Goal: Transaction & Acquisition: Book appointment/travel/reservation

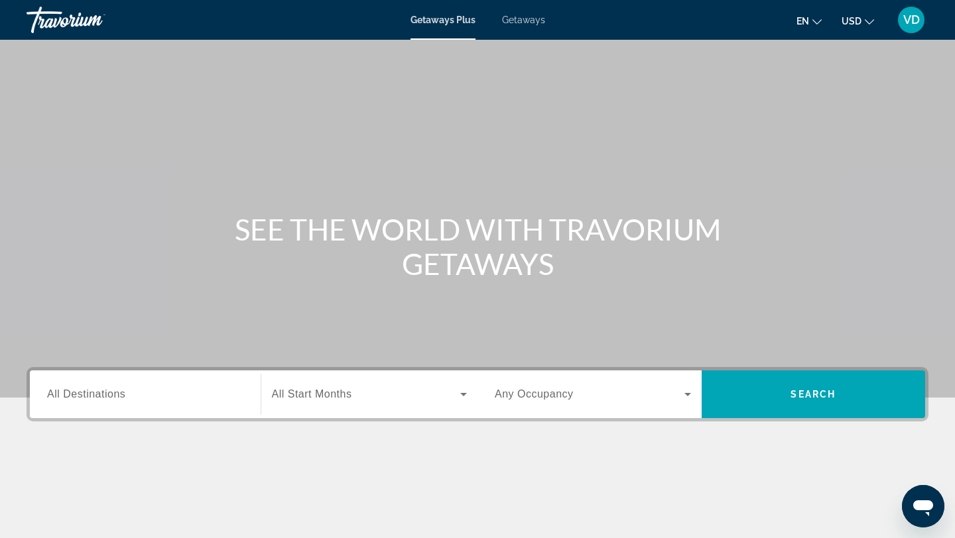
click at [529, 21] on span "Getaways" at bounding box center [523, 20] width 43 height 11
click at [83, 387] on input "Destination All Destinations" at bounding box center [145, 395] width 196 height 16
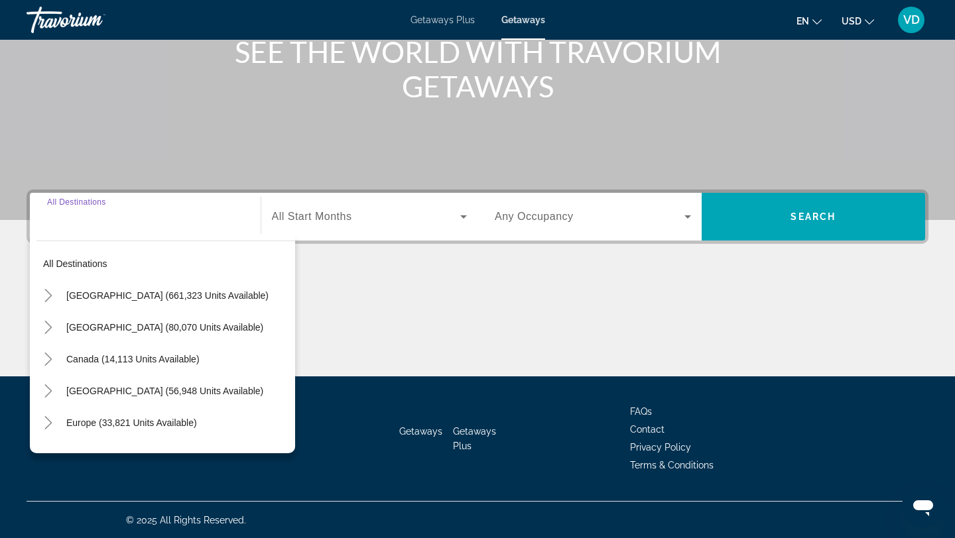
scroll to position [178, 0]
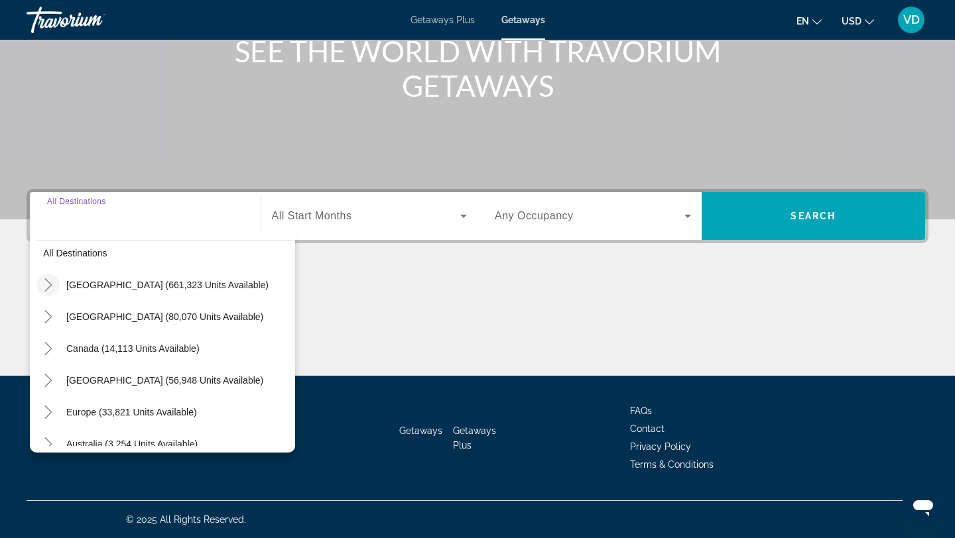
click at [50, 286] on icon "Toggle United States (661,323 units available)" at bounding box center [47, 285] width 7 height 13
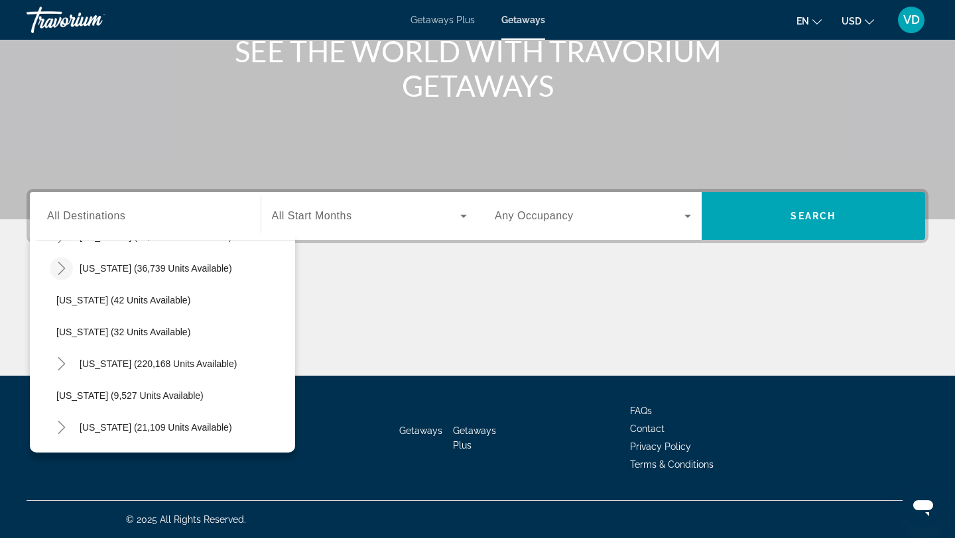
scroll to position [162, 0]
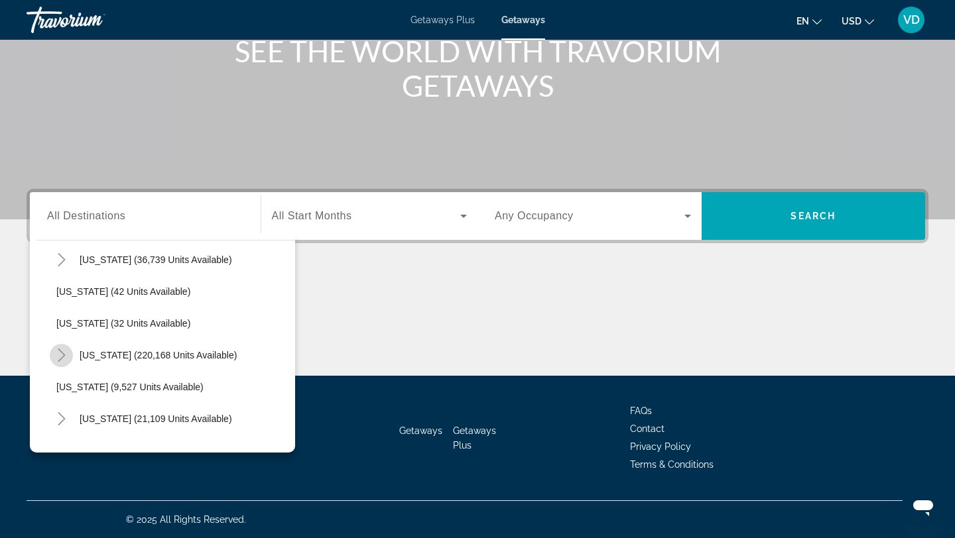
click at [64, 354] on icon "Toggle Florida (220,168 units available)" at bounding box center [61, 355] width 13 height 13
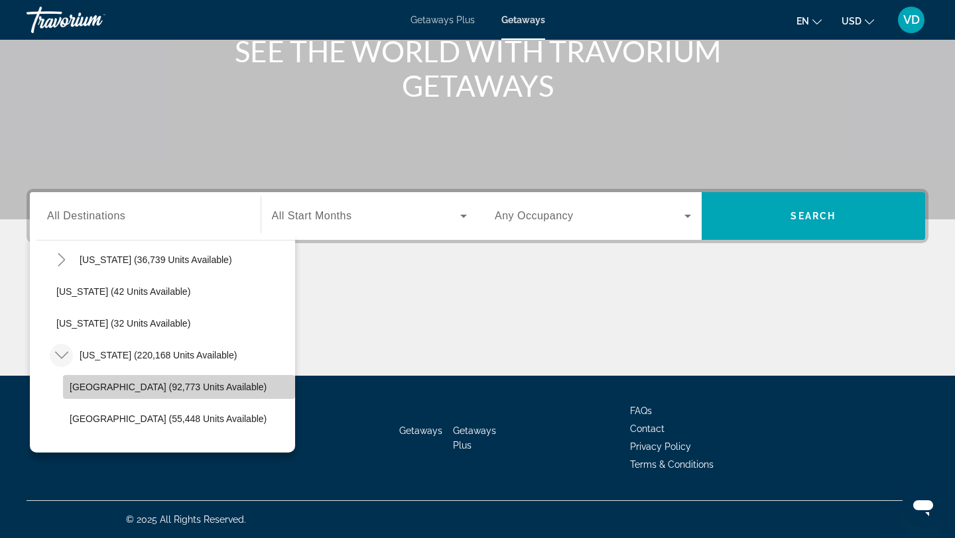
click at [86, 385] on span "[GEOGRAPHIC_DATA] (92,773 units available)" at bounding box center [168, 387] width 197 height 11
type input "**********"
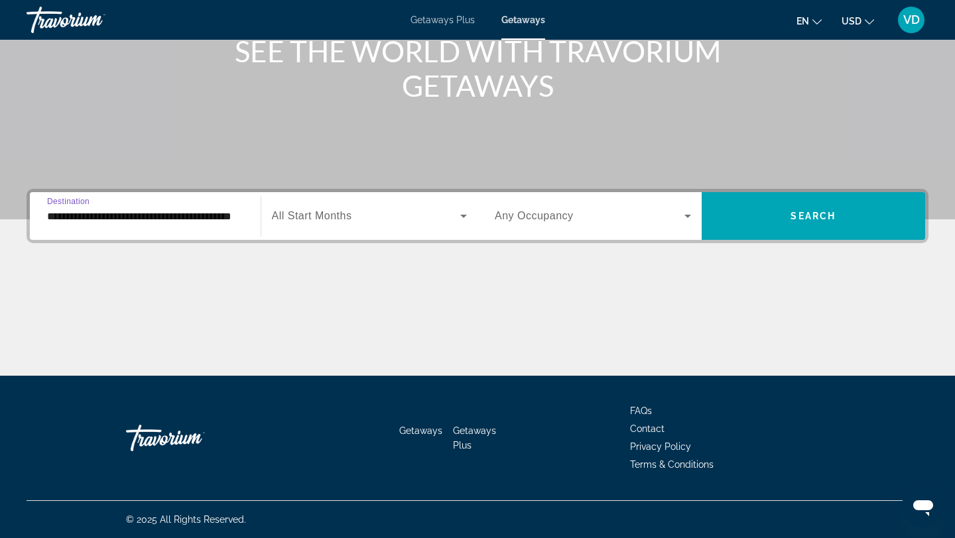
click at [464, 216] on icon "Search widget" at bounding box center [463, 216] width 7 height 3
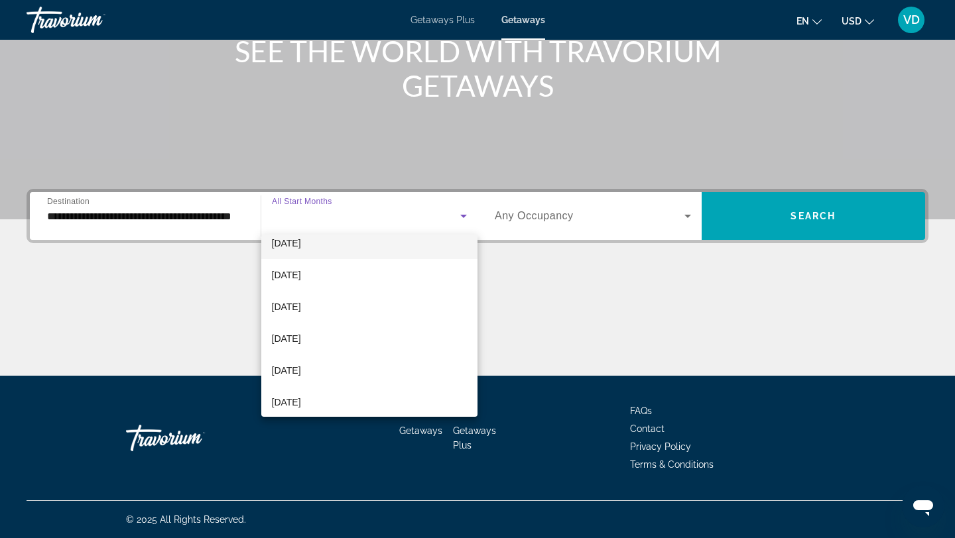
scroll to position [109, 0]
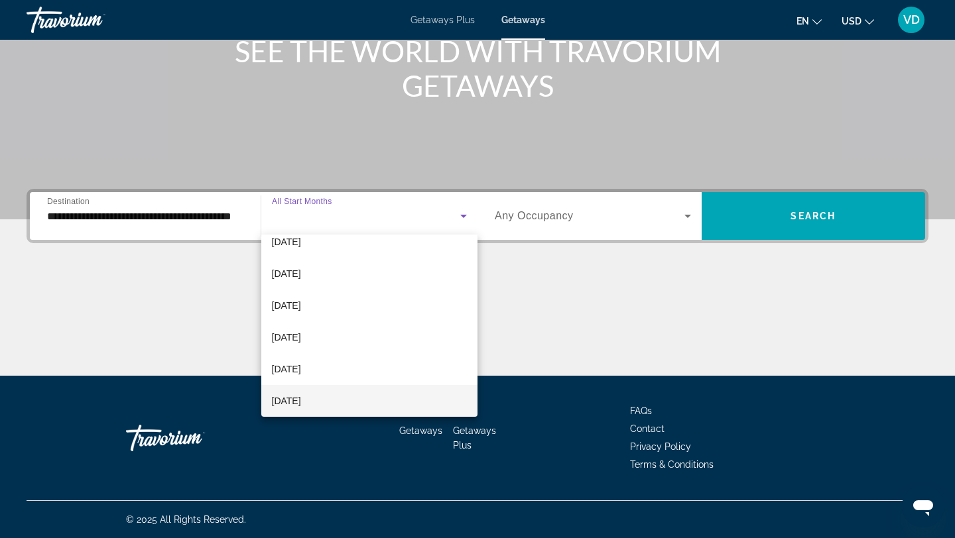
click at [362, 402] on mat-option "[DATE]" at bounding box center [369, 401] width 217 height 32
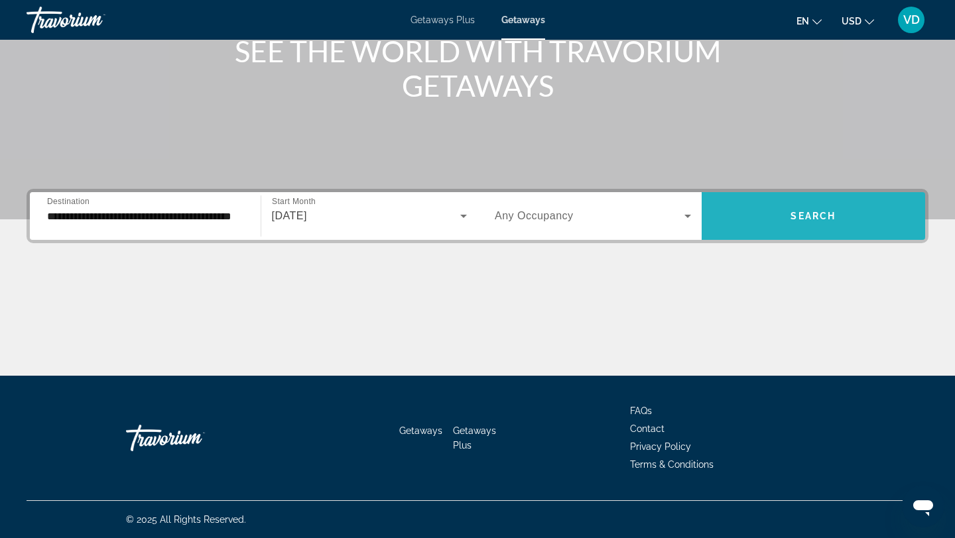
click at [804, 223] on span "Search widget" at bounding box center [814, 216] width 224 height 32
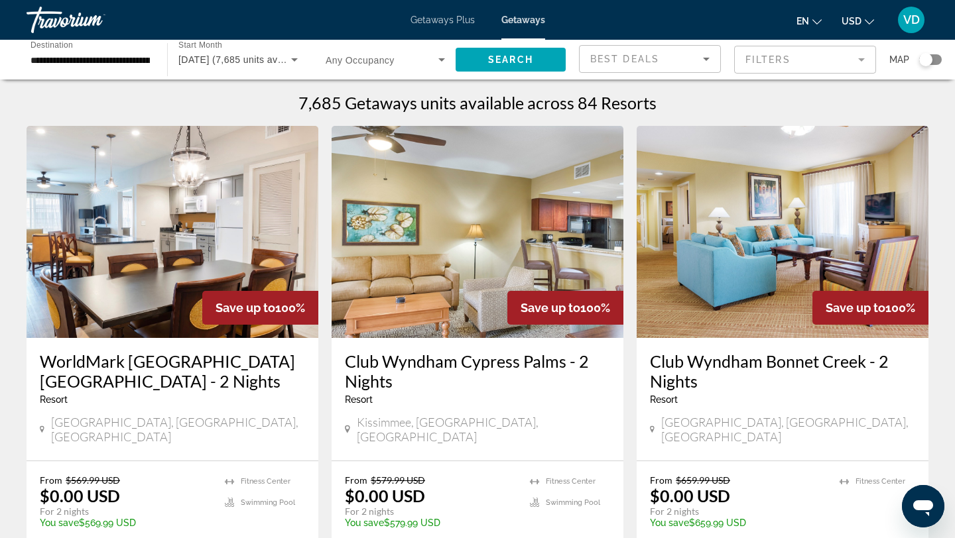
click at [862, 58] on mat-form-field "Filters" at bounding box center [805, 60] width 142 height 28
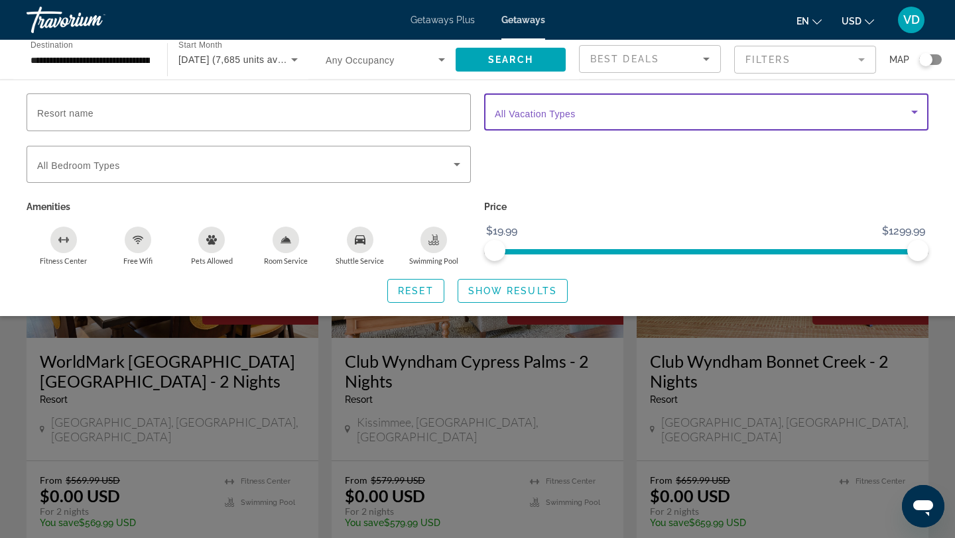
click at [911, 112] on icon "Search widget" at bounding box center [915, 112] width 16 height 16
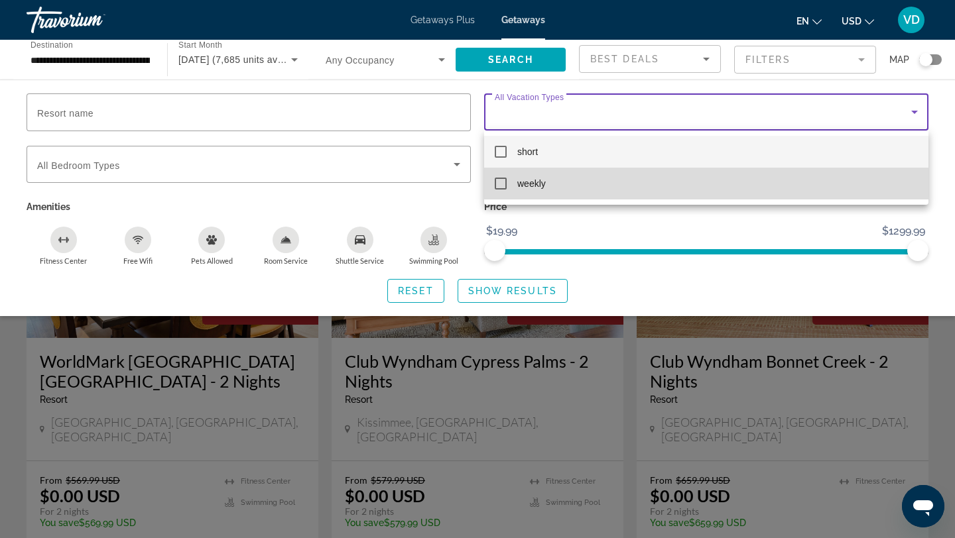
click at [830, 188] on mat-option "weekly" at bounding box center [706, 184] width 444 height 32
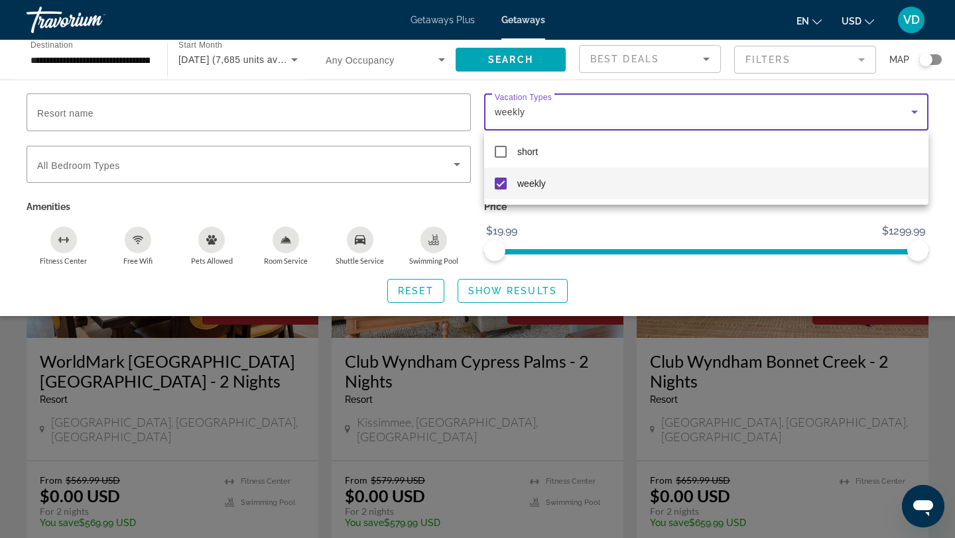
click at [541, 296] on div at bounding box center [477, 269] width 955 height 538
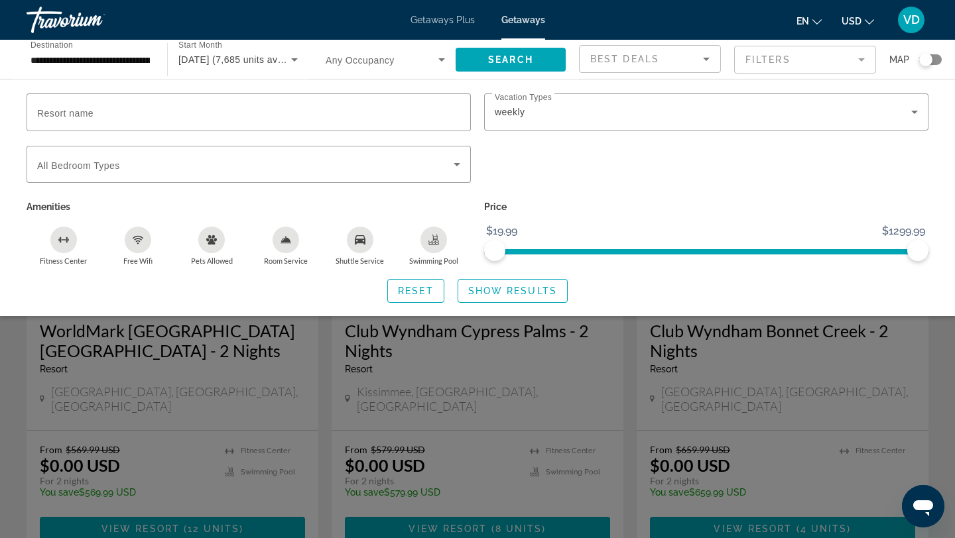
scroll to position [44, 0]
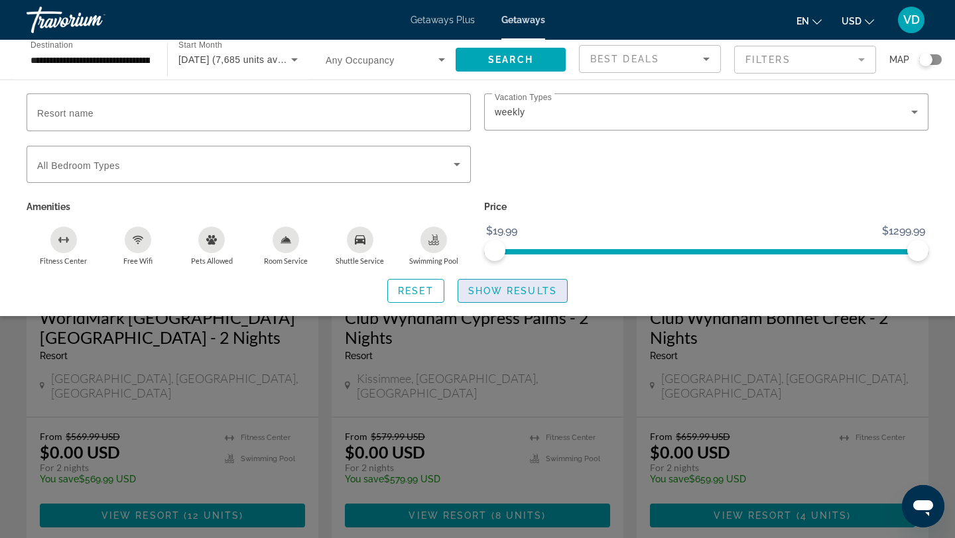
click at [530, 294] on span "Show Results" at bounding box center [512, 291] width 89 height 11
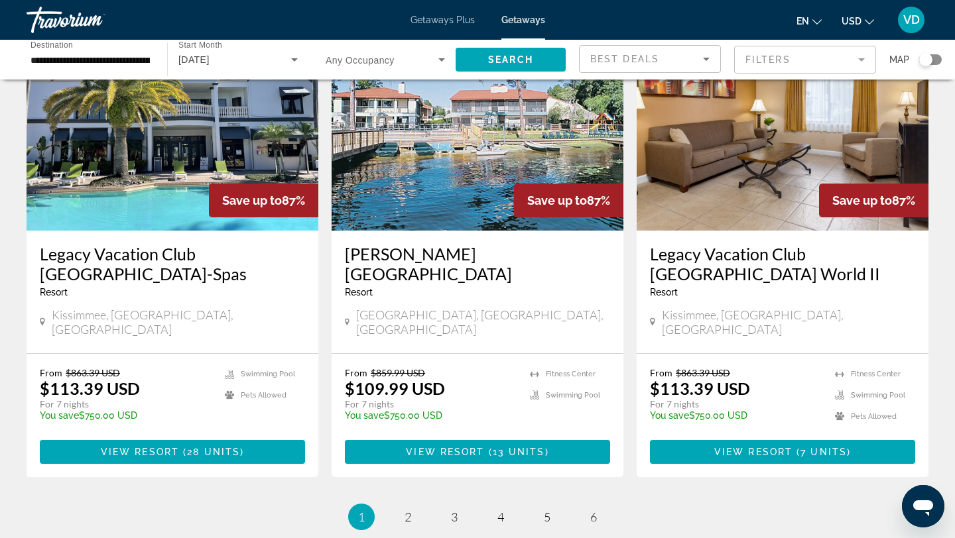
scroll to position [1667, 0]
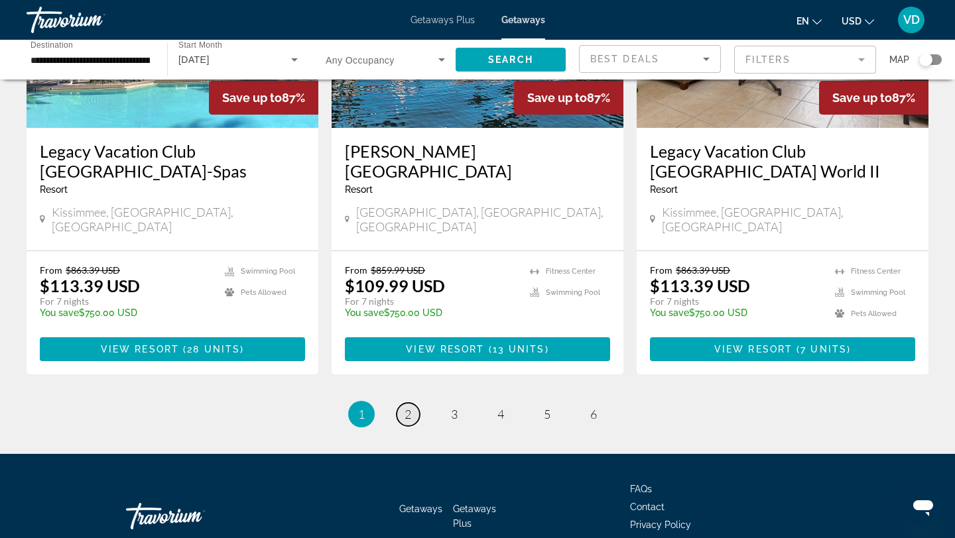
click at [409, 407] on span "2" at bounding box center [408, 414] width 7 height 15
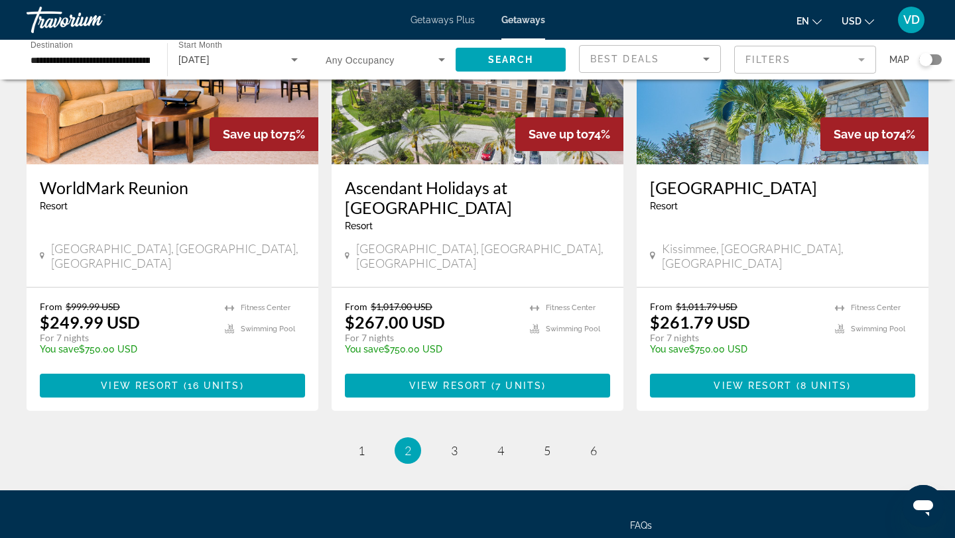
scroll to position [1667, 0]
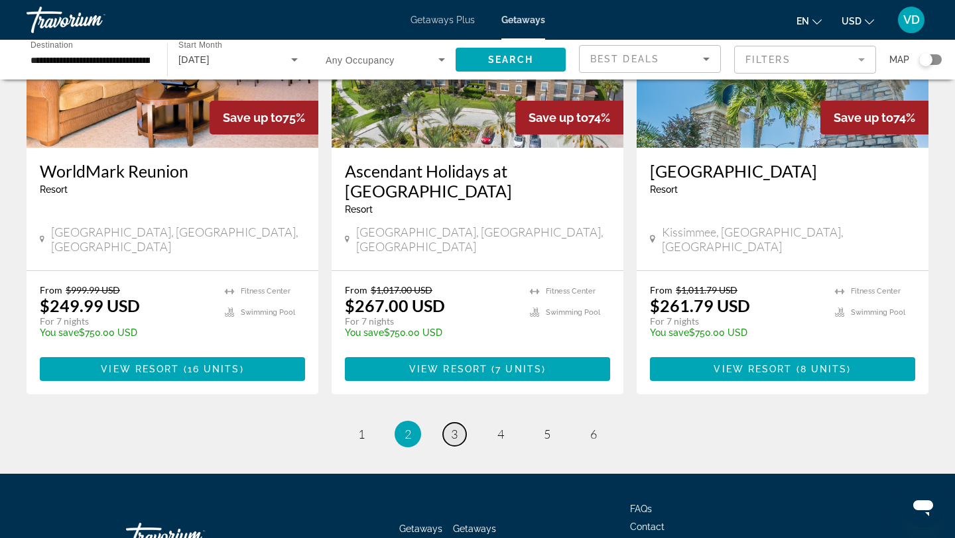
click at [459, 423] on link "page 3" at bounding box center [454, 434] width 23 height 23
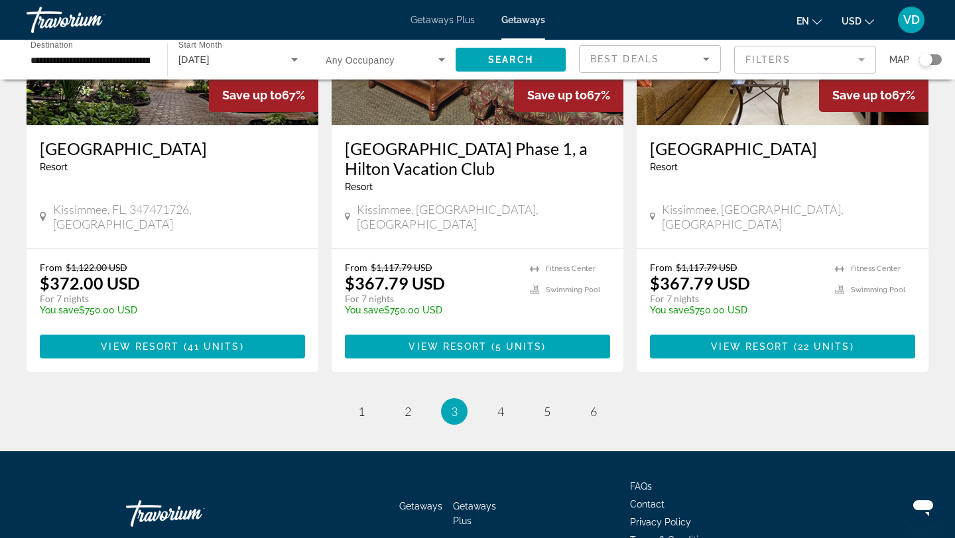
scroll to position [1667, 0]
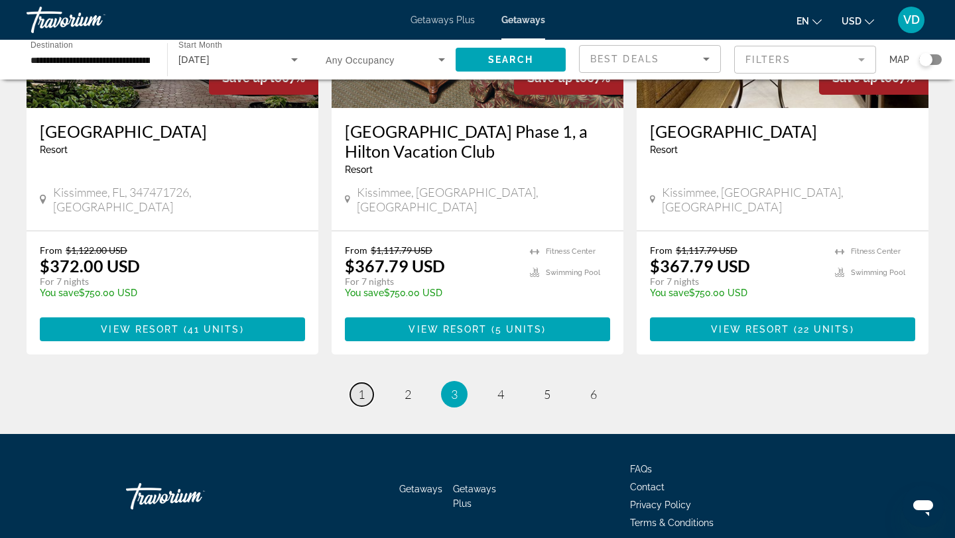
click at [364, 387] on span "1" at bounding box center [361, 394] width 7 height 15
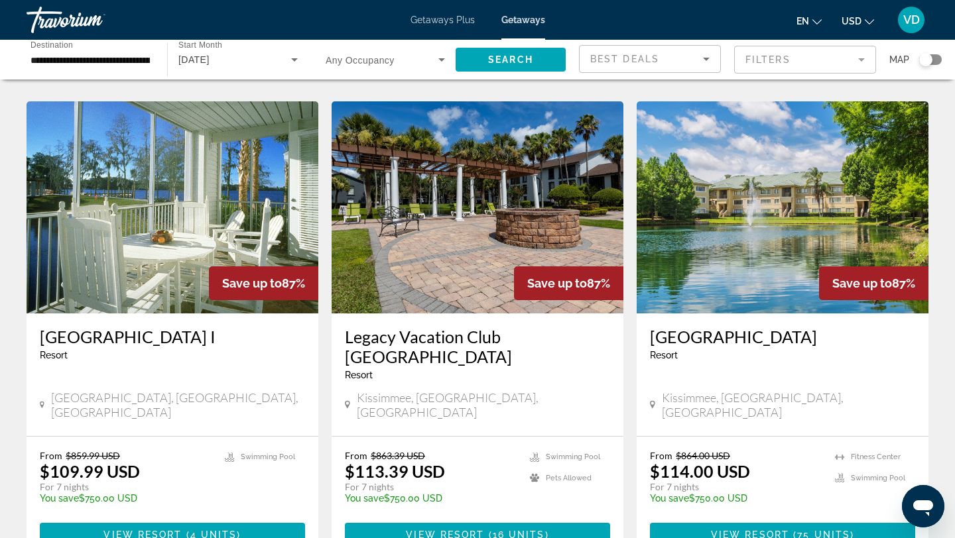
scroll to position [1035, 0]
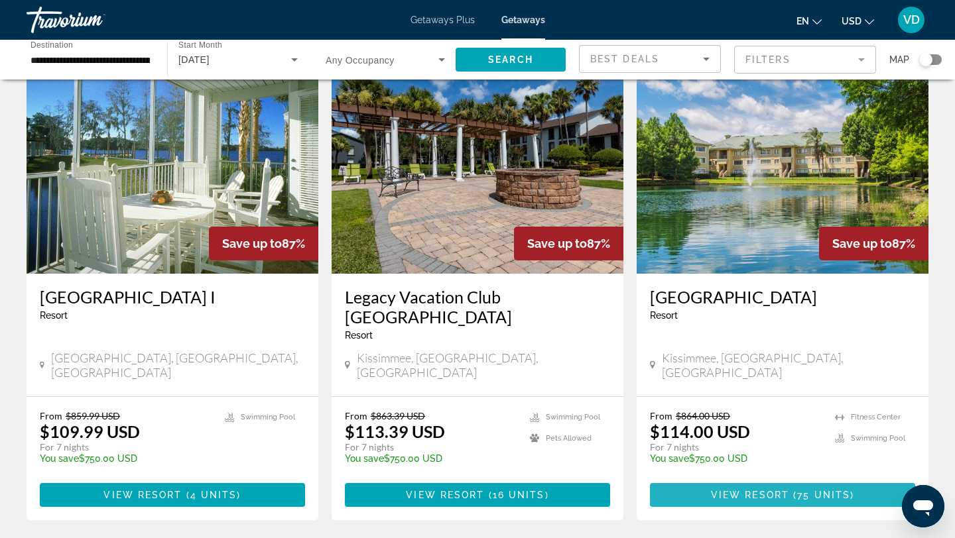
click at [752, 490] on span "View Resort" at bounding box center [750, 495] width 78 height 11
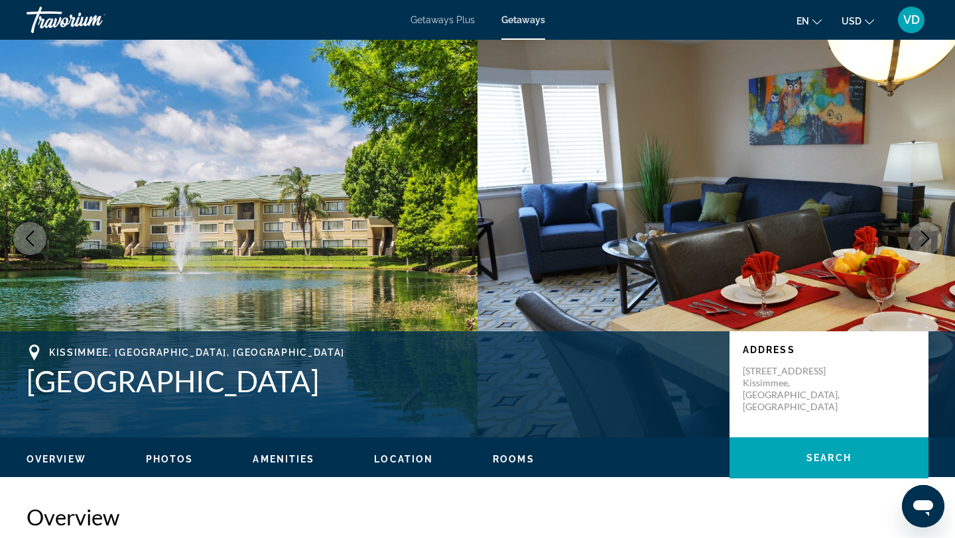
click at [926, 234] on icon "Next image" at bounding box center [925, 239] width 16 height 16
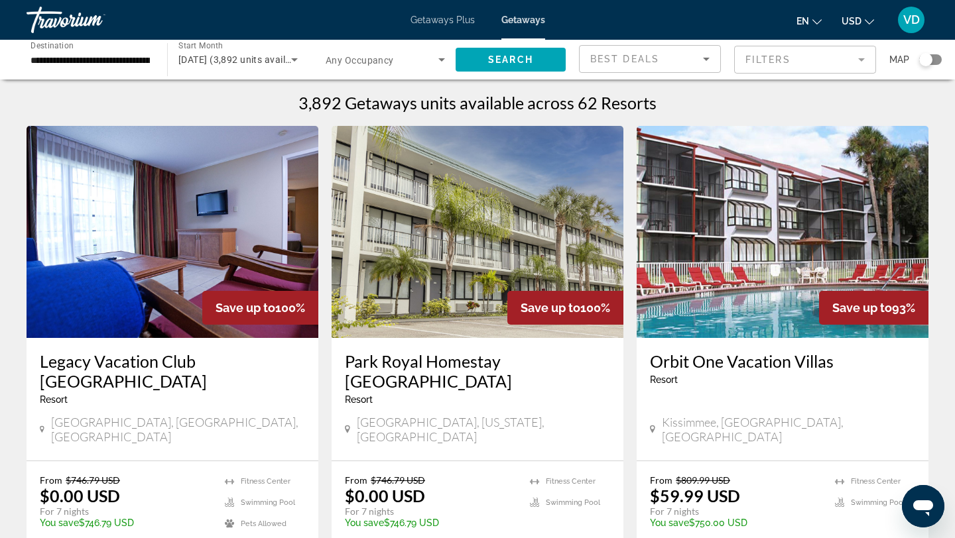
click at [152, 54] on div "**********" at bounding box center [90, 60] width 141 height 38
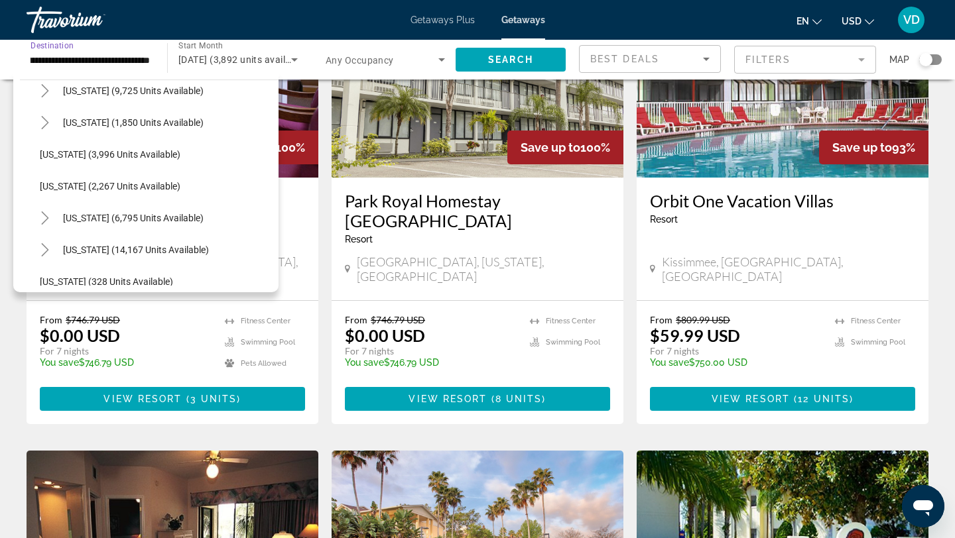
scroll to position [887, 0]
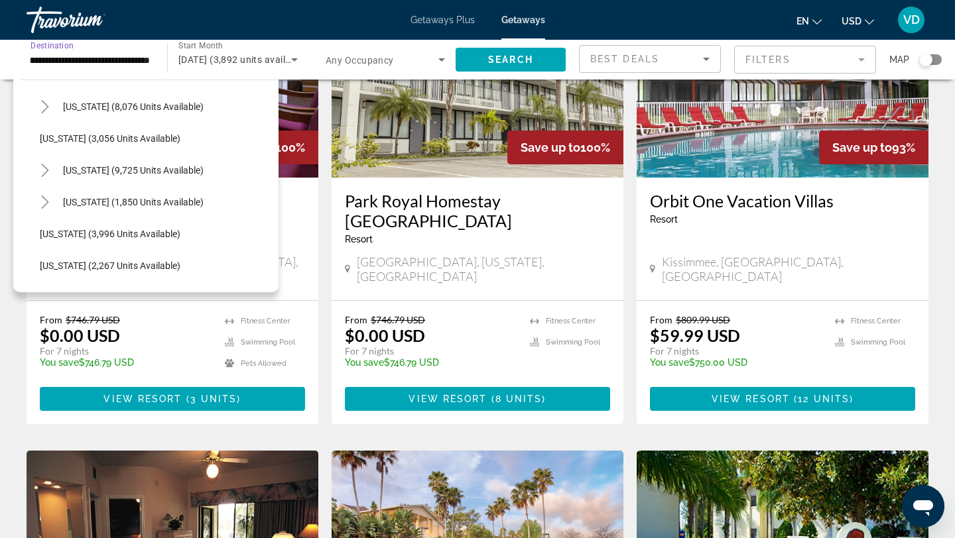
click at [142, 59] on input "**********" at bounding box center [90, 60] width 119 height 16
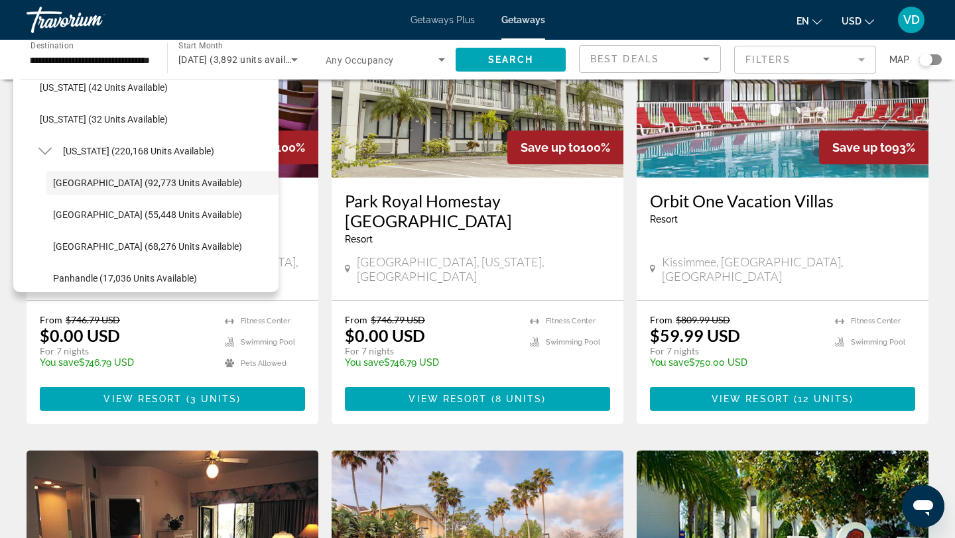
click at [462, 19] on span "Getaways Plus" at bounding box center [442, 20] width 64 height 11
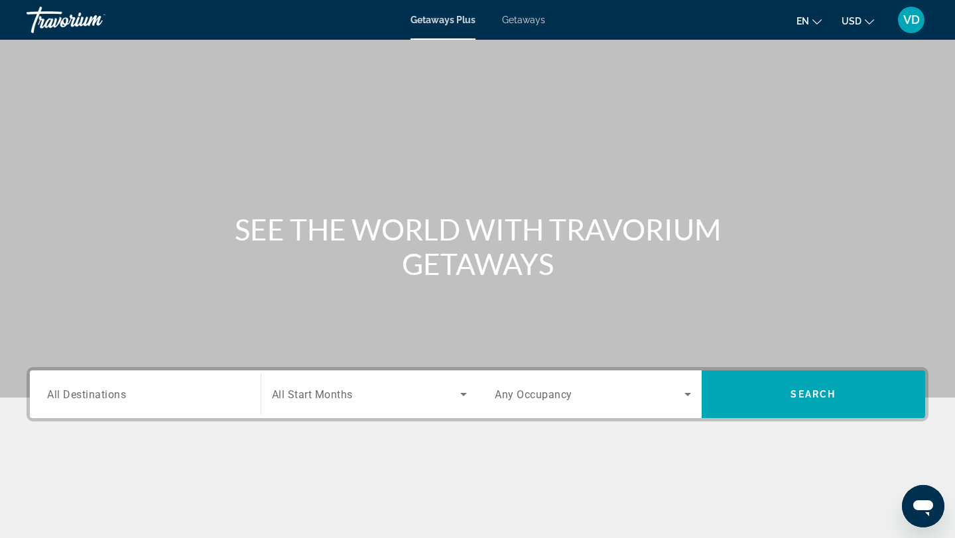
click at [531, 19] on span "Getaways" at bounding box center [523, 20] width 43 height 11
click at [74, 394] on span "All Destinations" at bounding box center [86, 394] width 79 height 13
click at [74, 394] on input "Destination All Destinations" at bounding box center [145, 395] width 196 height 16
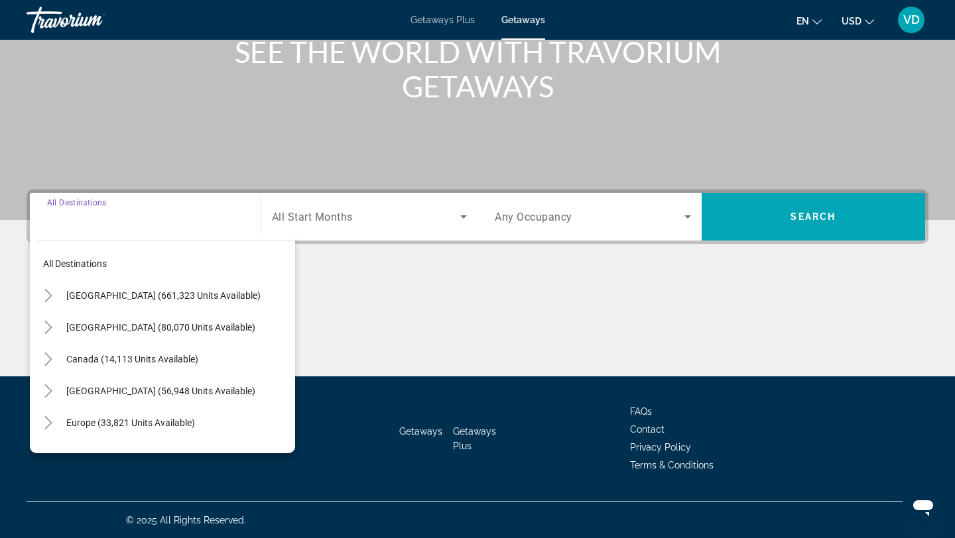
scroll to position [178, 0]
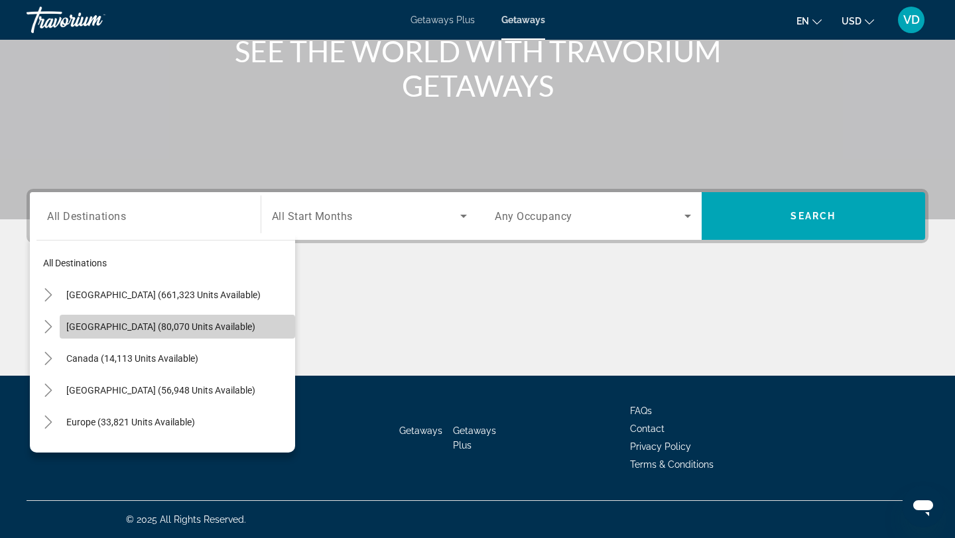
click at [82, 329] on span "[GEOGRAPHIC_DATA] (80,070 units available)" at bounding box center [160, 327] width 189 height 11
type input "**********"
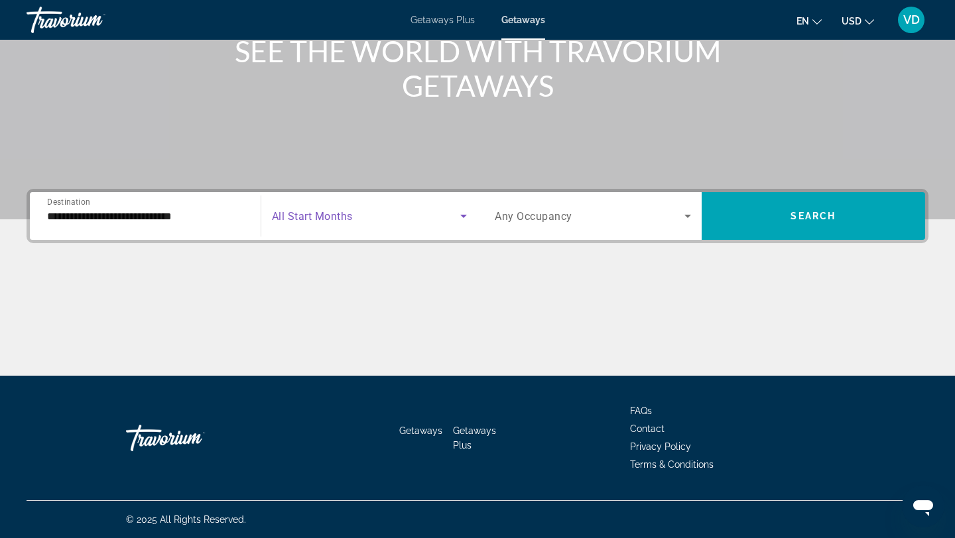
click at [460, 214] on icon "Search widget" at bounding box center [464, 216] width 16 height 16
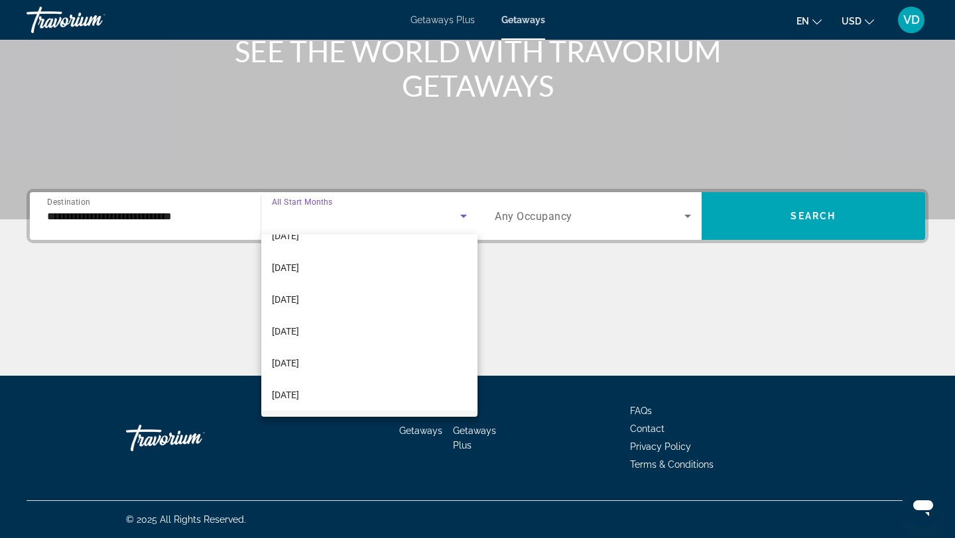
scroll to position [221, 0]
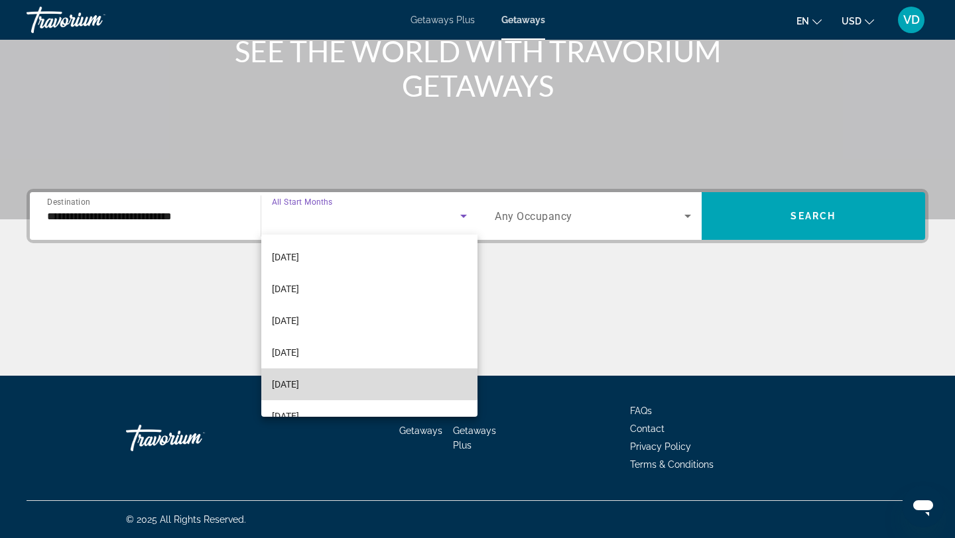
click at [316, 383] on mat-option "[DATE]" at bounding box center [369, 385] width 217 height 32
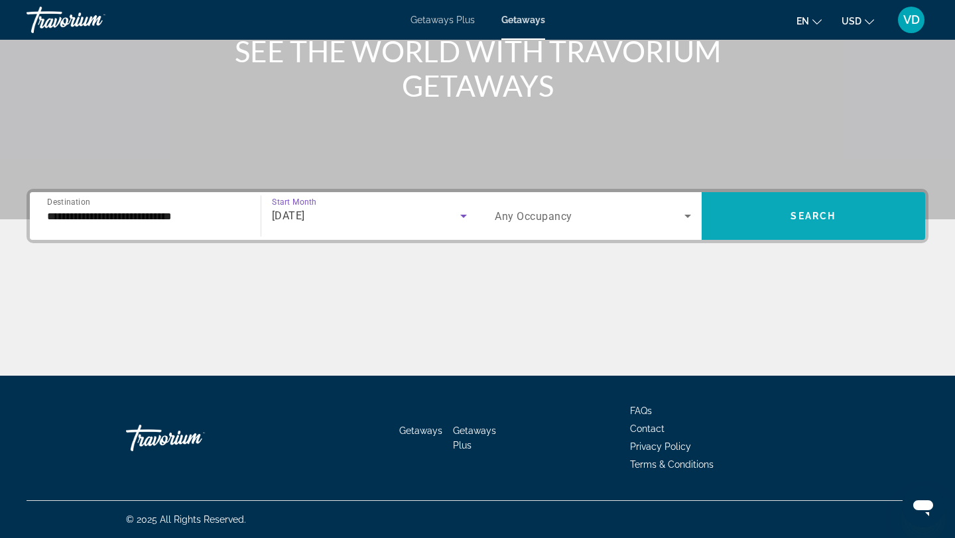
click at [797, 219] on span "Search" at bounding box center [812, 216] width 45 height 11
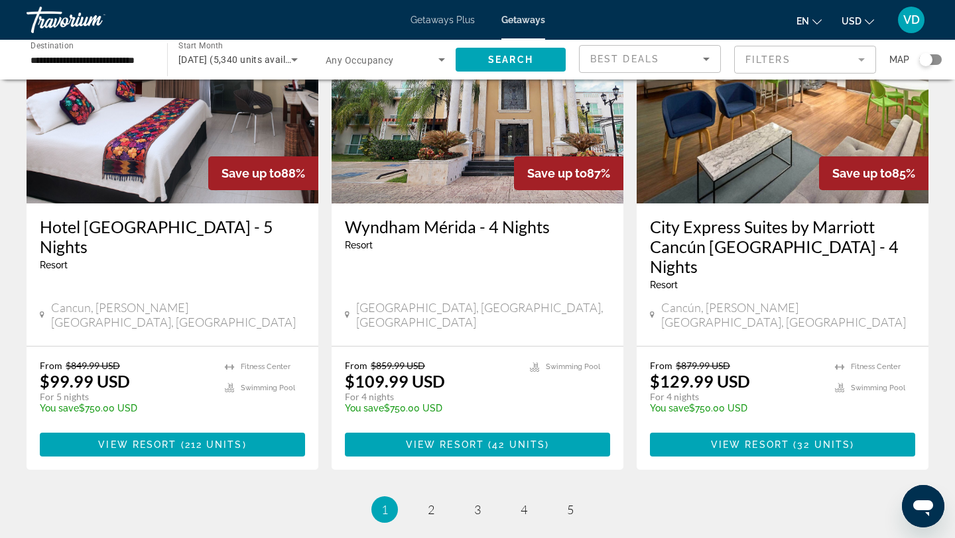
scroll to position [1707, 0]
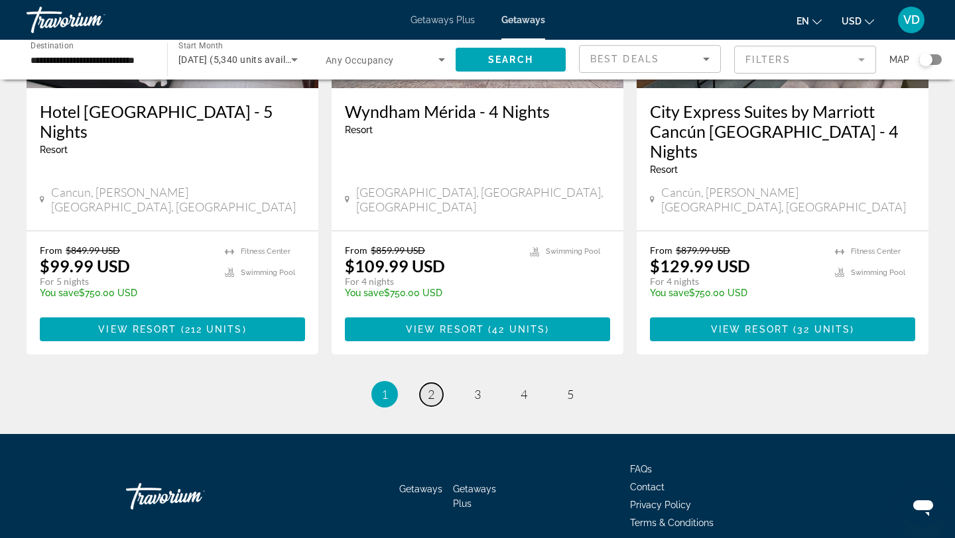
click at [432, 383] on link "page 2" at bounding box center [431, 394] width 23 height 23
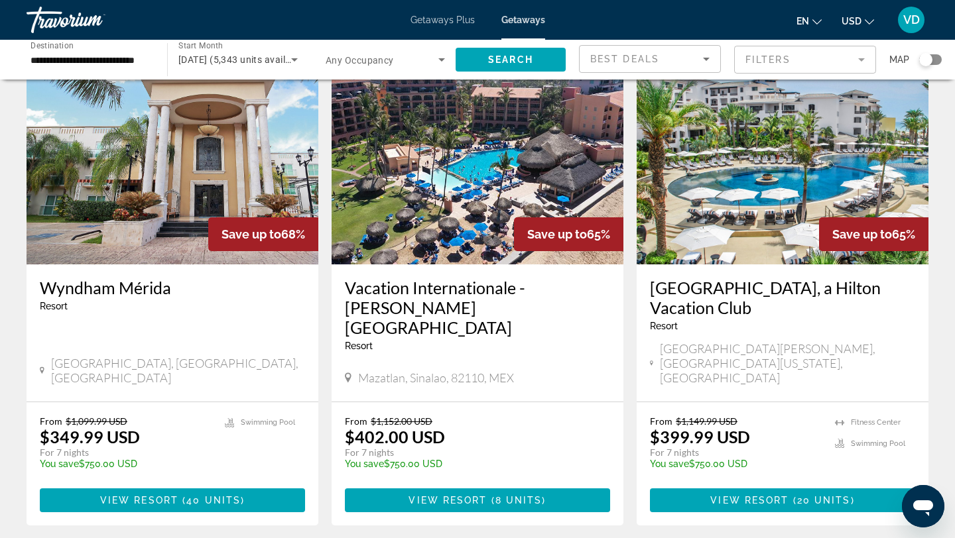
scroll to position [1033, 0]
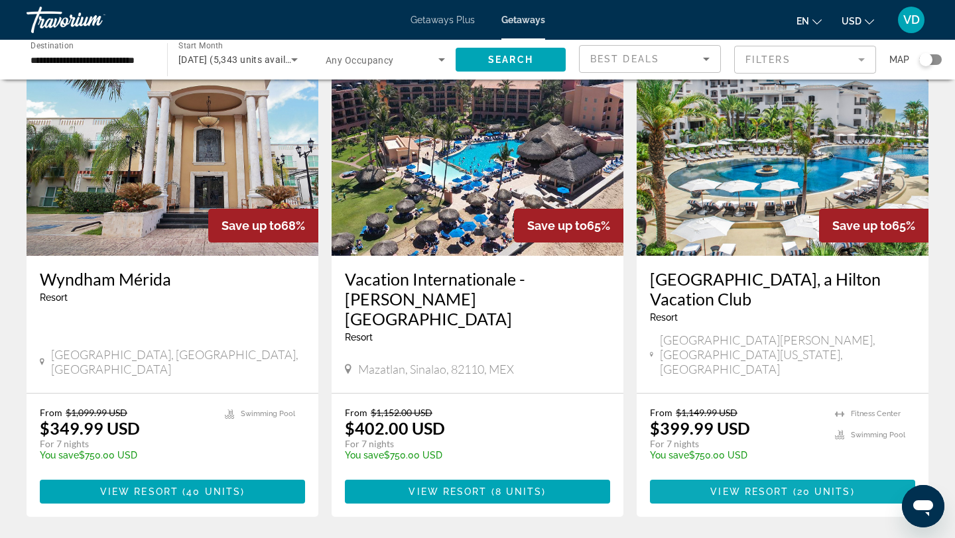
click at [754, 487] on span "View Resort" at bounding box center [749, 492] width 78 height 11
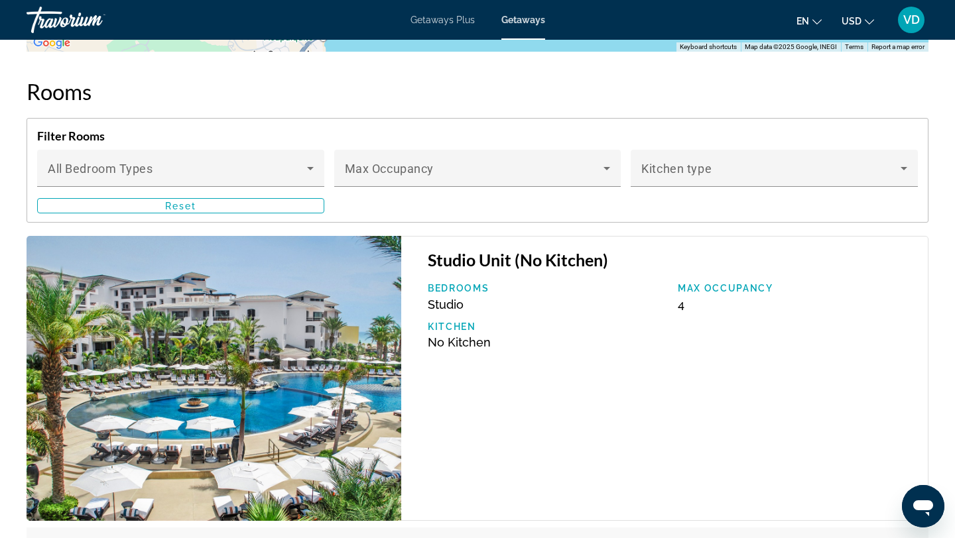
scroll to position [2092, 0]
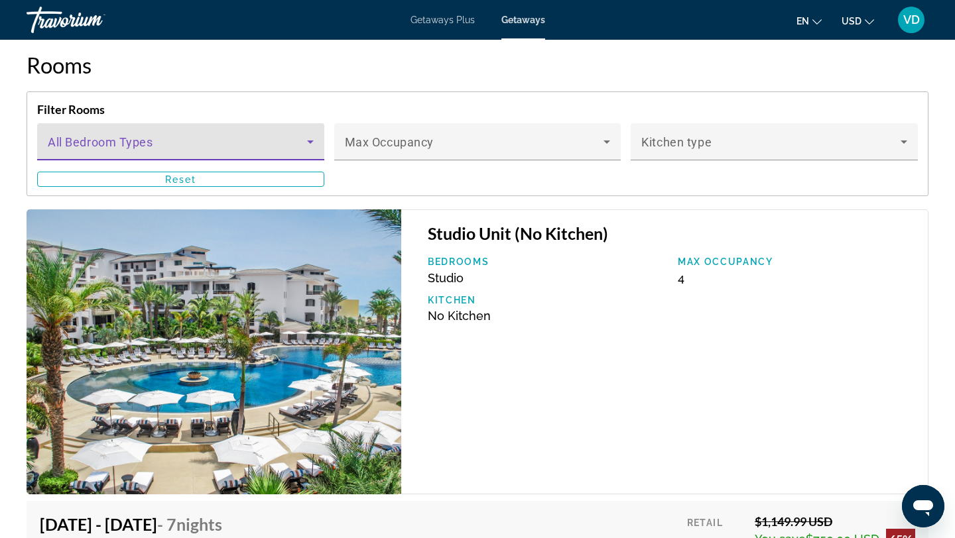
click at [311, 141] on icon "Main content" at bounding box center [310, 142] width 7 height 3
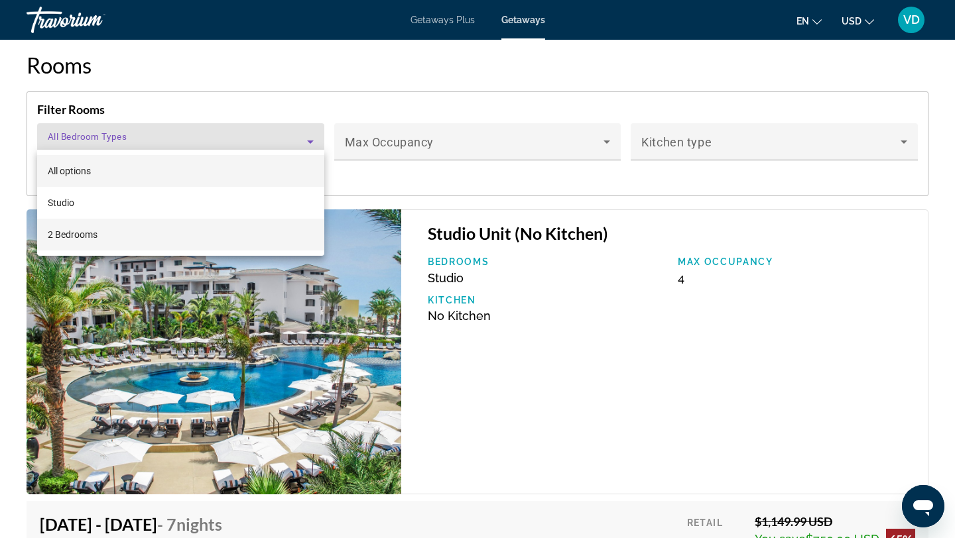
click at [262, 233] on mat-option "2 Bedrooms" at bounding box center [180, 235] width 287 height 32
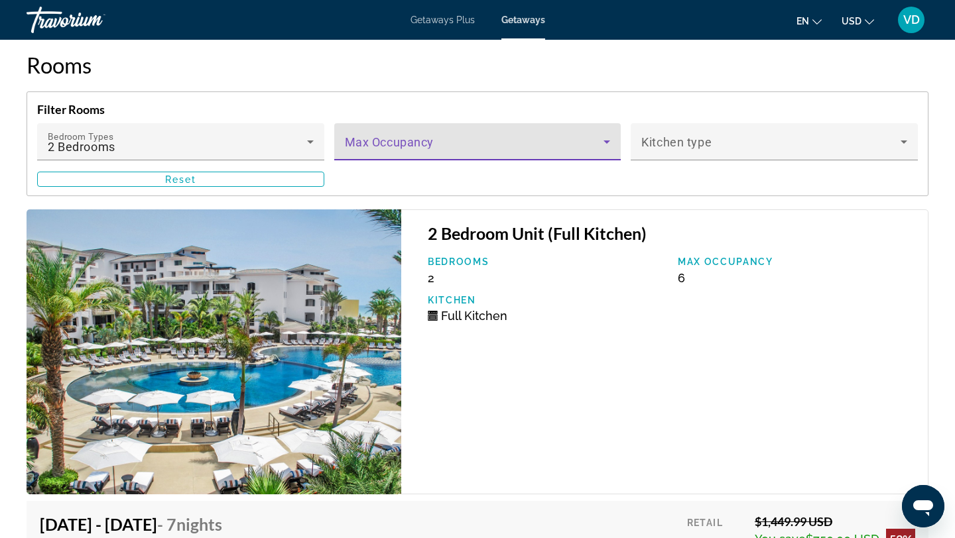
click at [603, 134] on icon "Main content" at bounding box center [607, 142] width 16 height 16
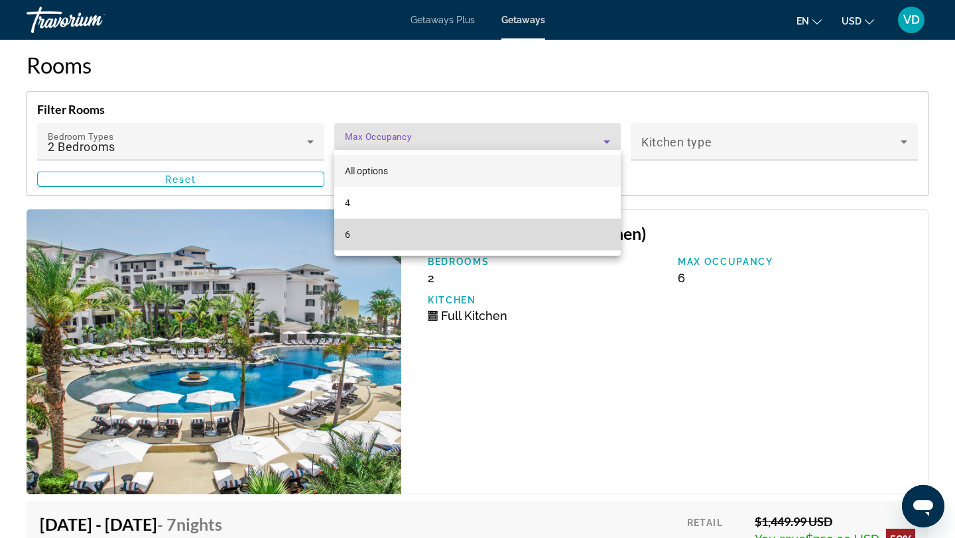
click at [564, 223] on mat-option "6" at bounding box center [477, 235] width 287 height 32
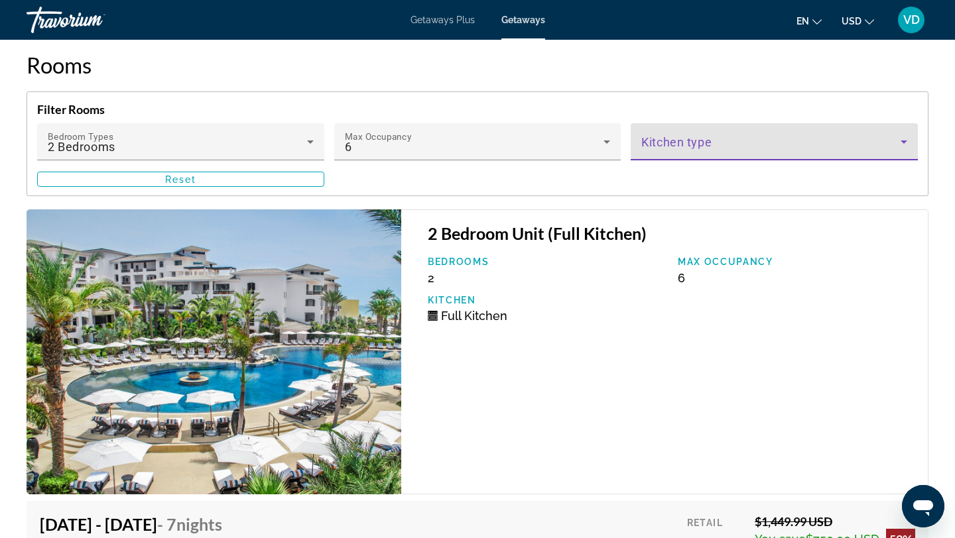
click at [907, 134] on icon "Main content" at bounding box center [904, 142] width 16 height 16
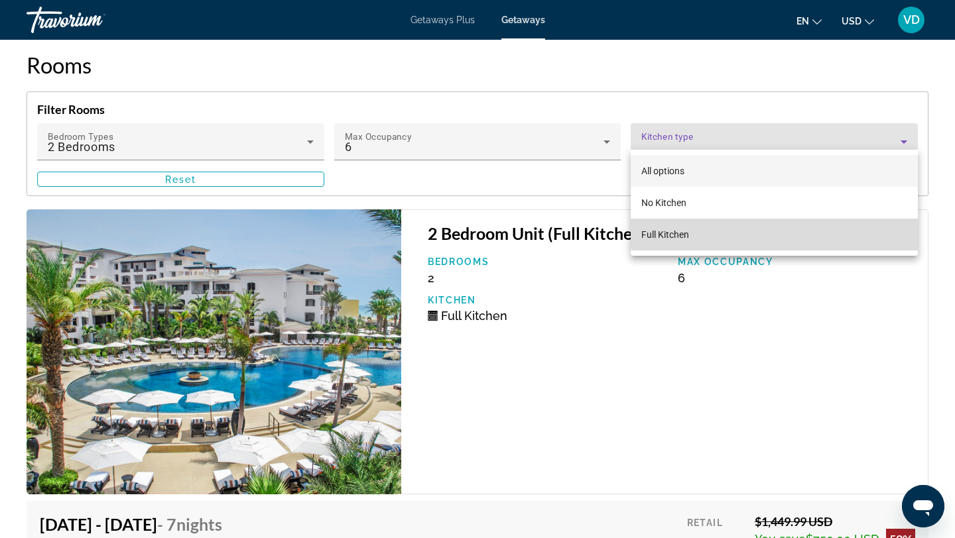
click at [841, 229] on mat-option "Full Kitchen" at bounding box center [774, 235] width 287 height 32
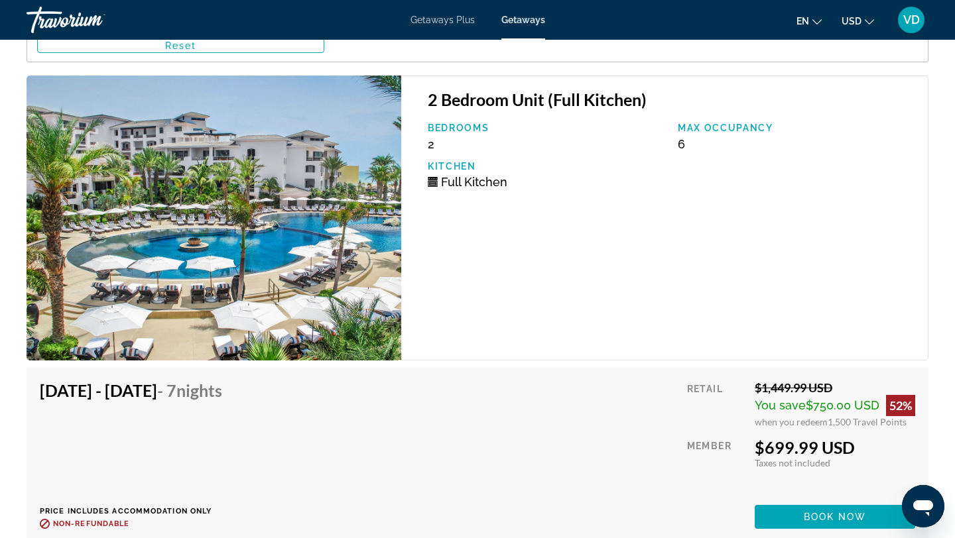
scroll to position [2227, 0]
click at [826, 511] on span "Book now" at bounding box center [835, 516] width 63 height 11
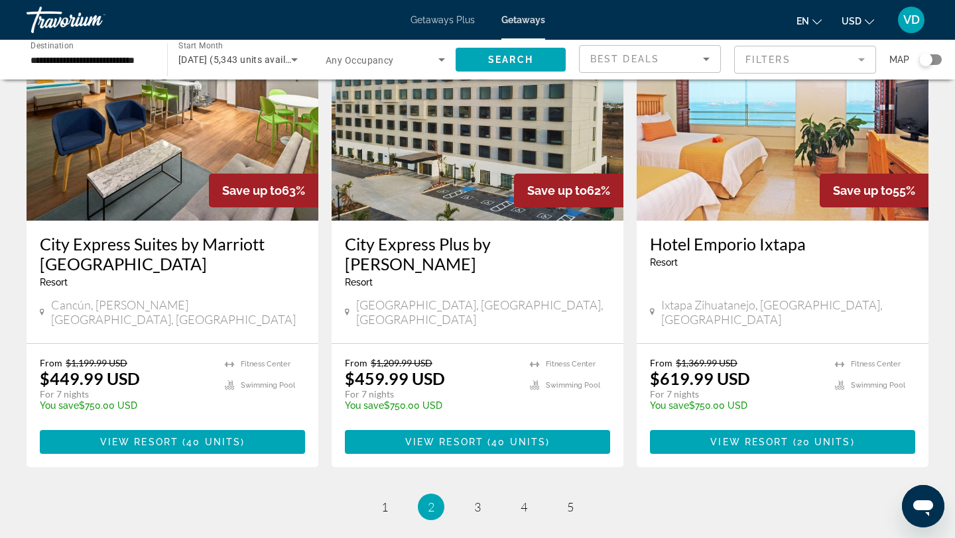
scroll to position [1570, 0]
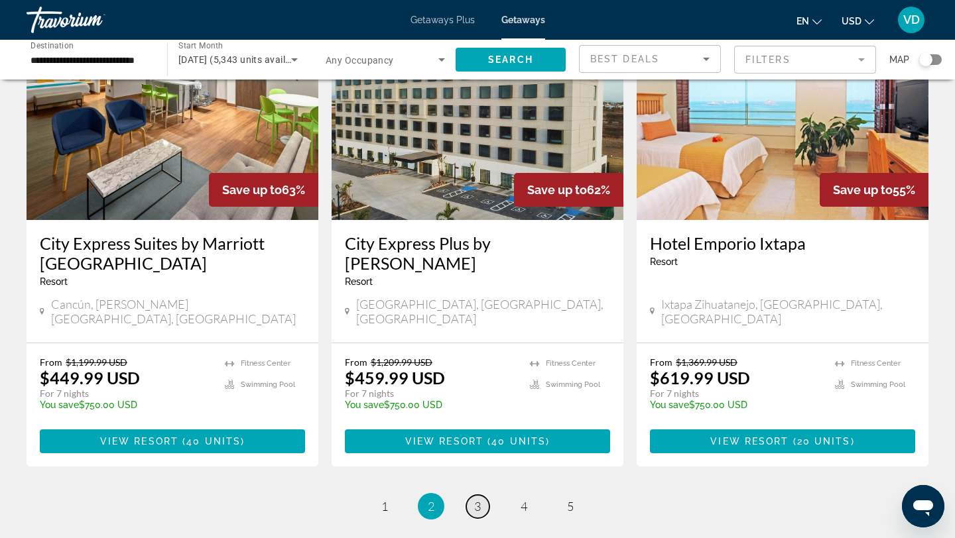
click at [475, 499] on span "3" at bounding box center [477, 506] width 7 height 15
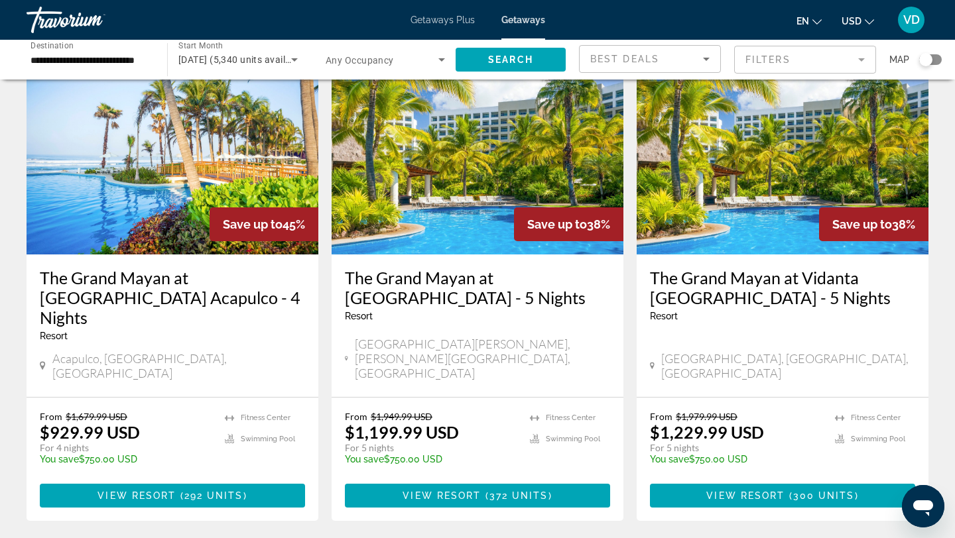
scroll to position [1575, 0]
